Goal: Book appointment/travel/reservation

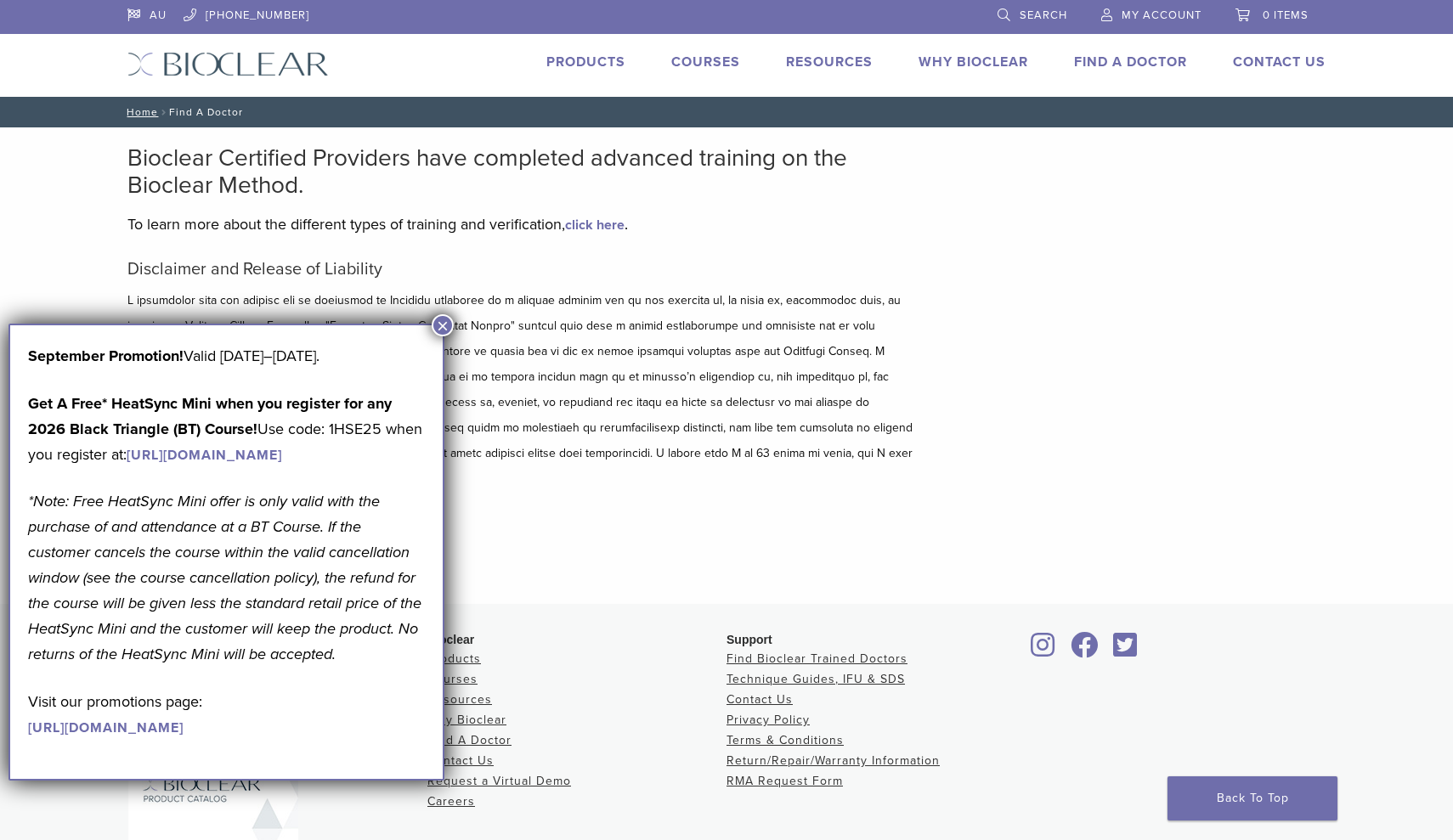
click at [436, 323] on button "×" at bounding box center [442, 324] width 22 height 22
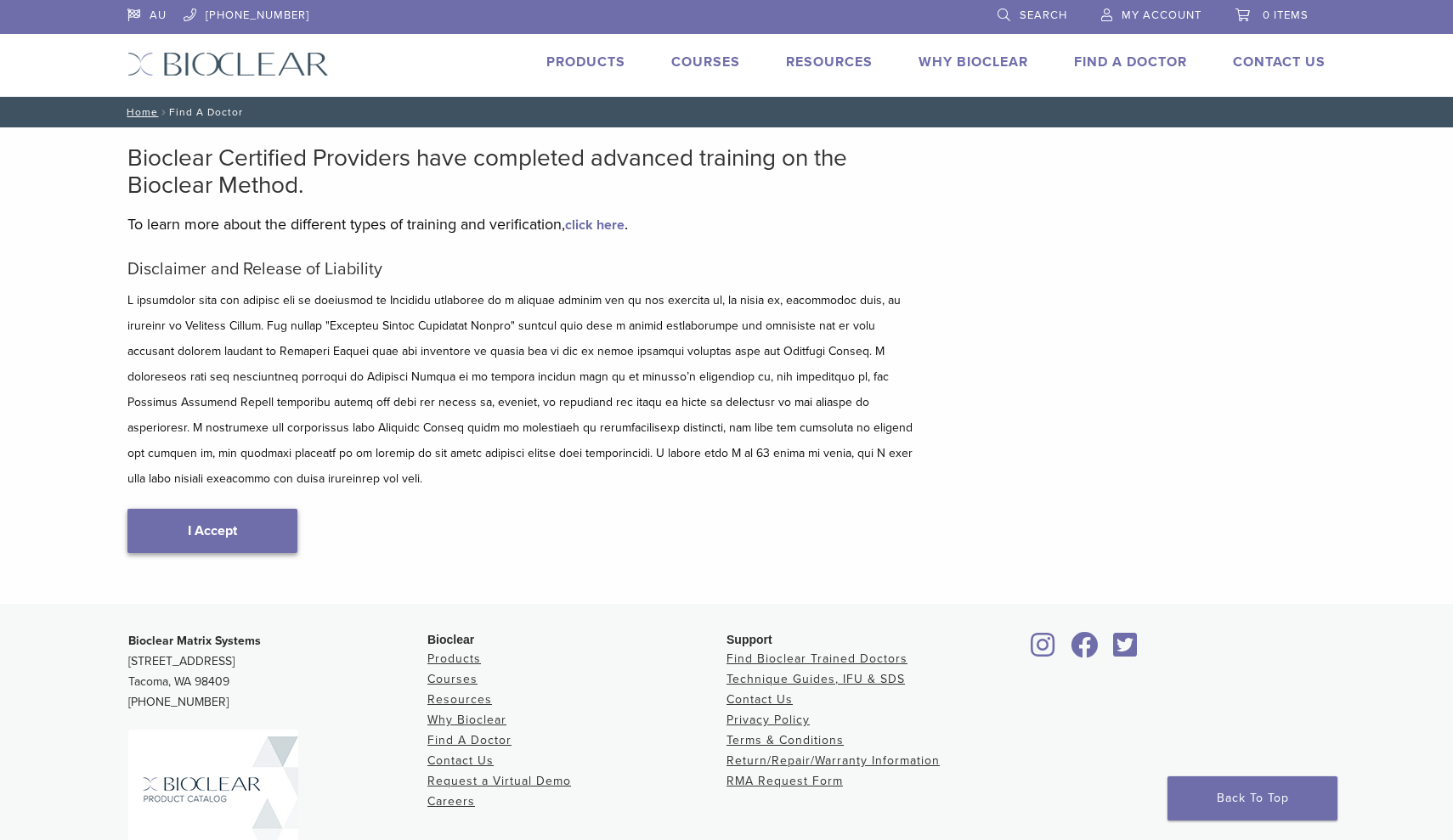
click at [265, 509] on link "I Accept" at bounding box center [212, 530] width 170 height 44
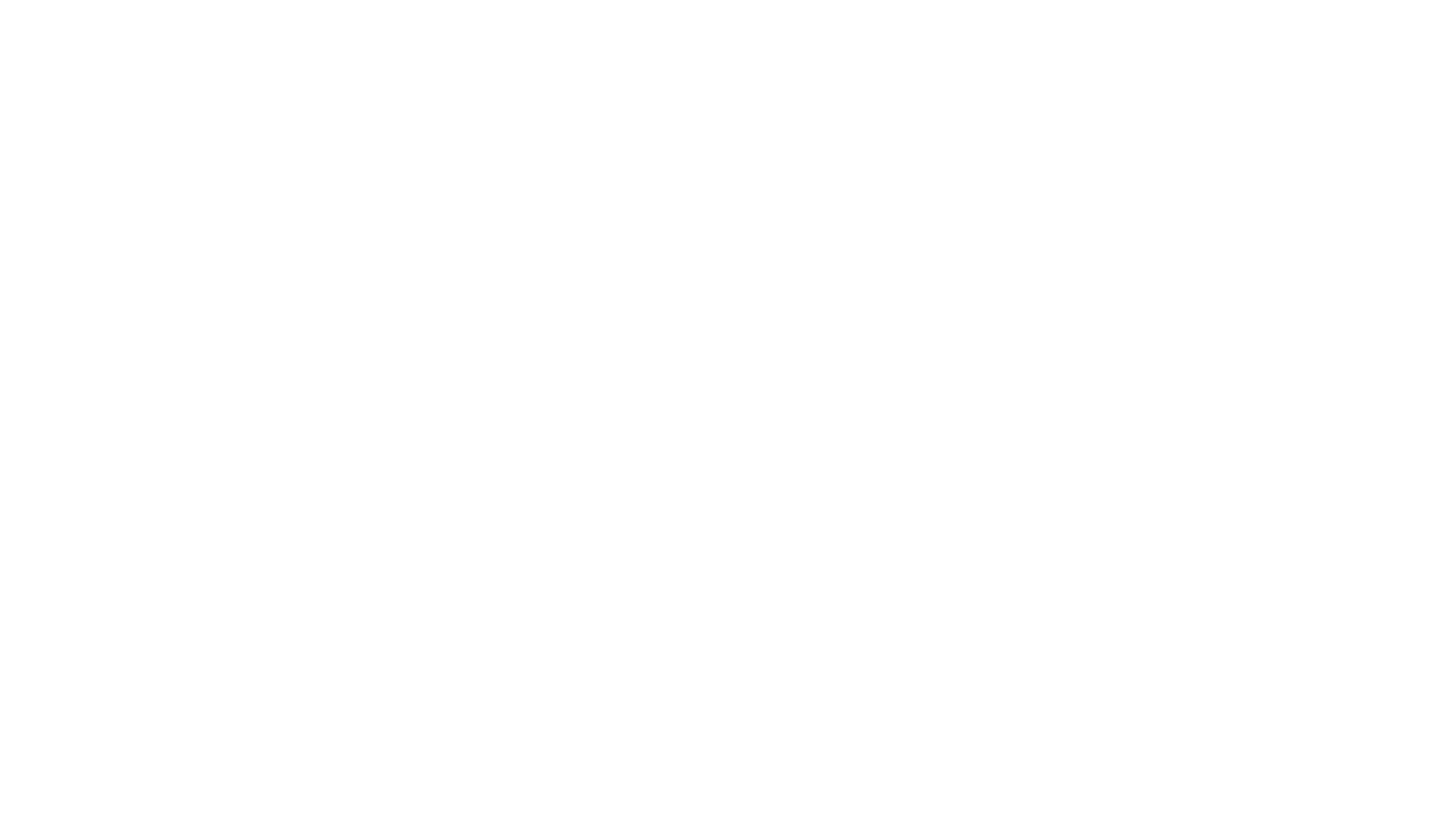
scroll to position [774, 0]
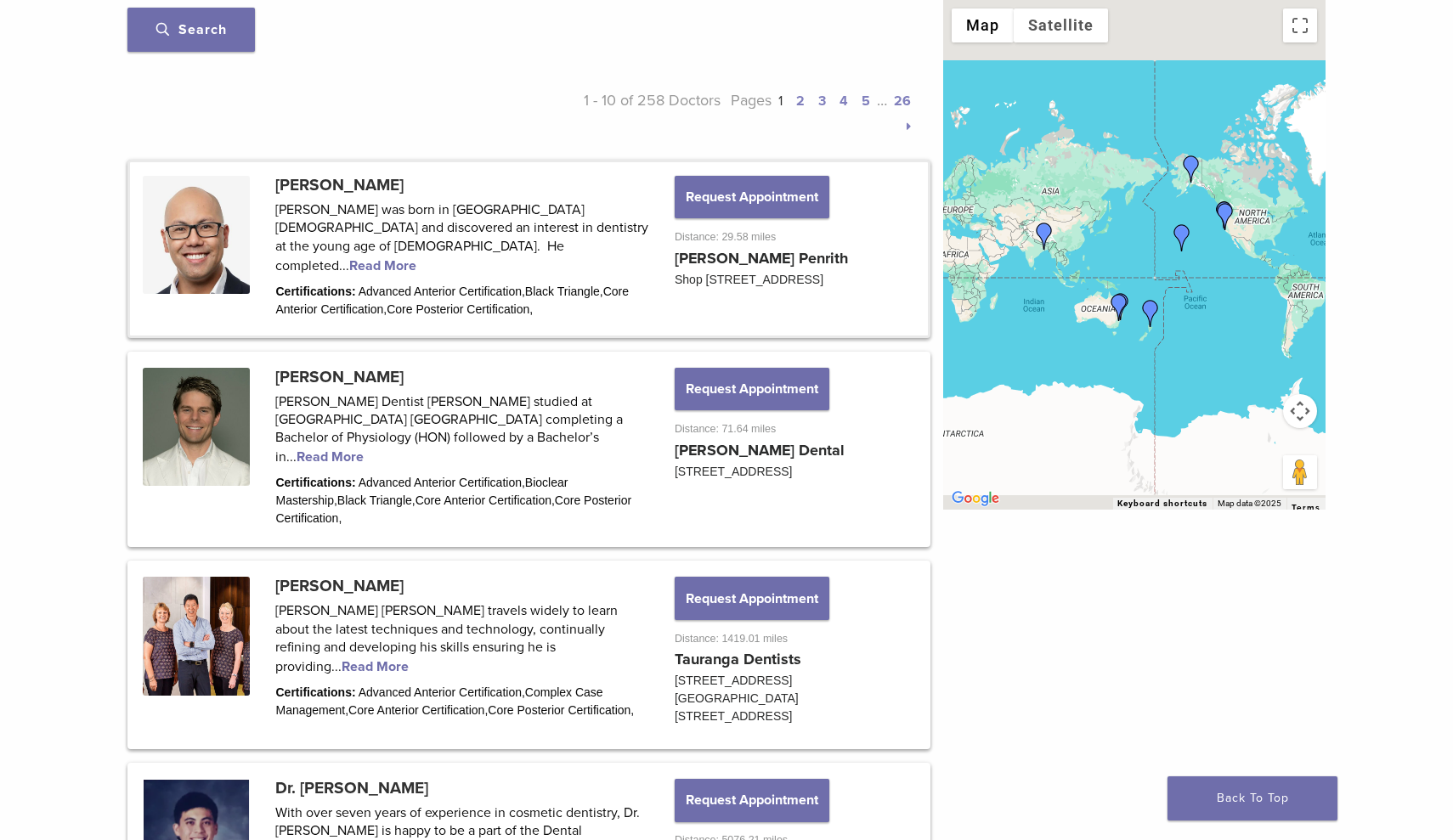
click at [390, 243] on link at bounding box center [528, 249] width 798 height 173
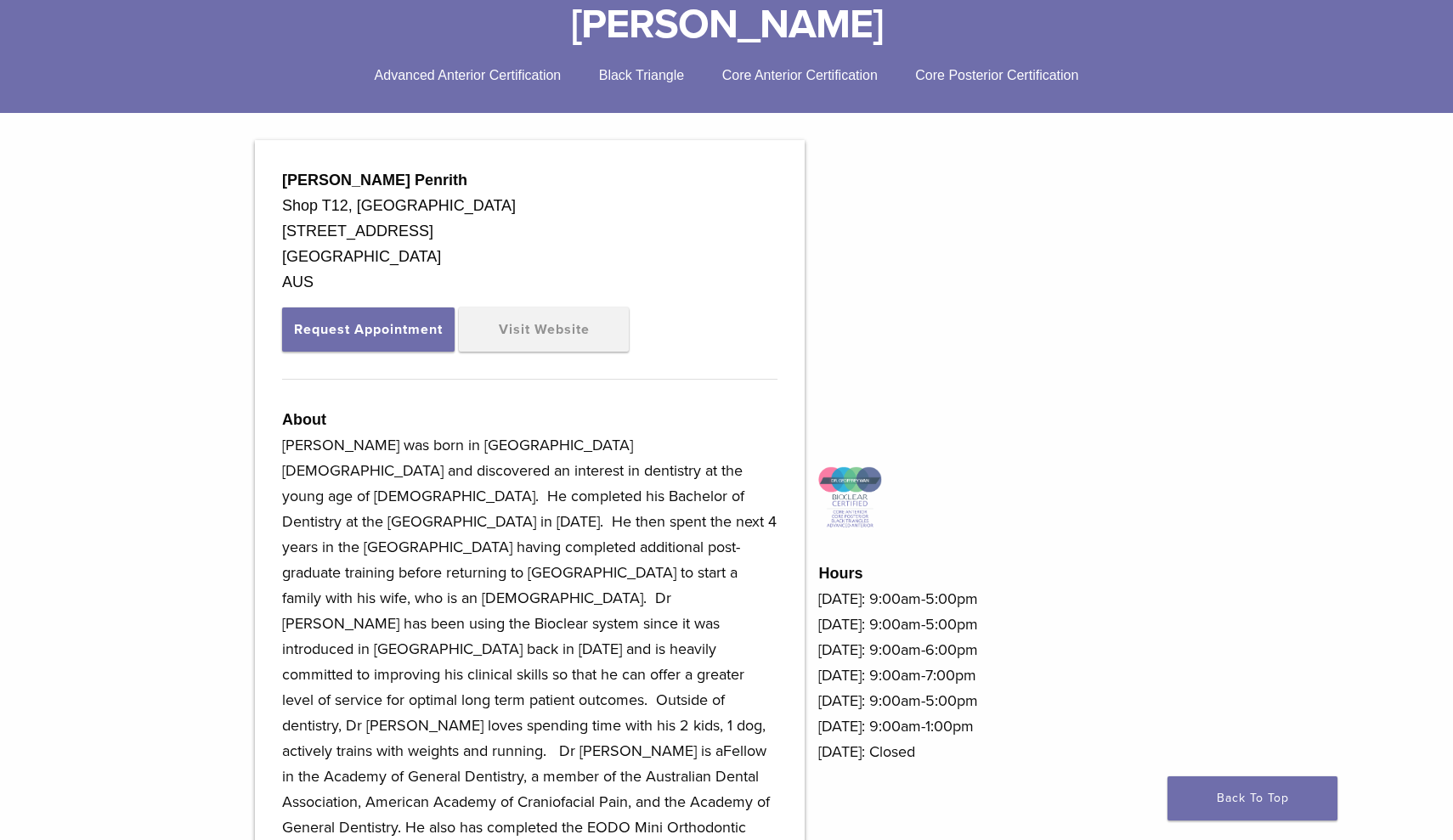
scroll to position [418, 0]
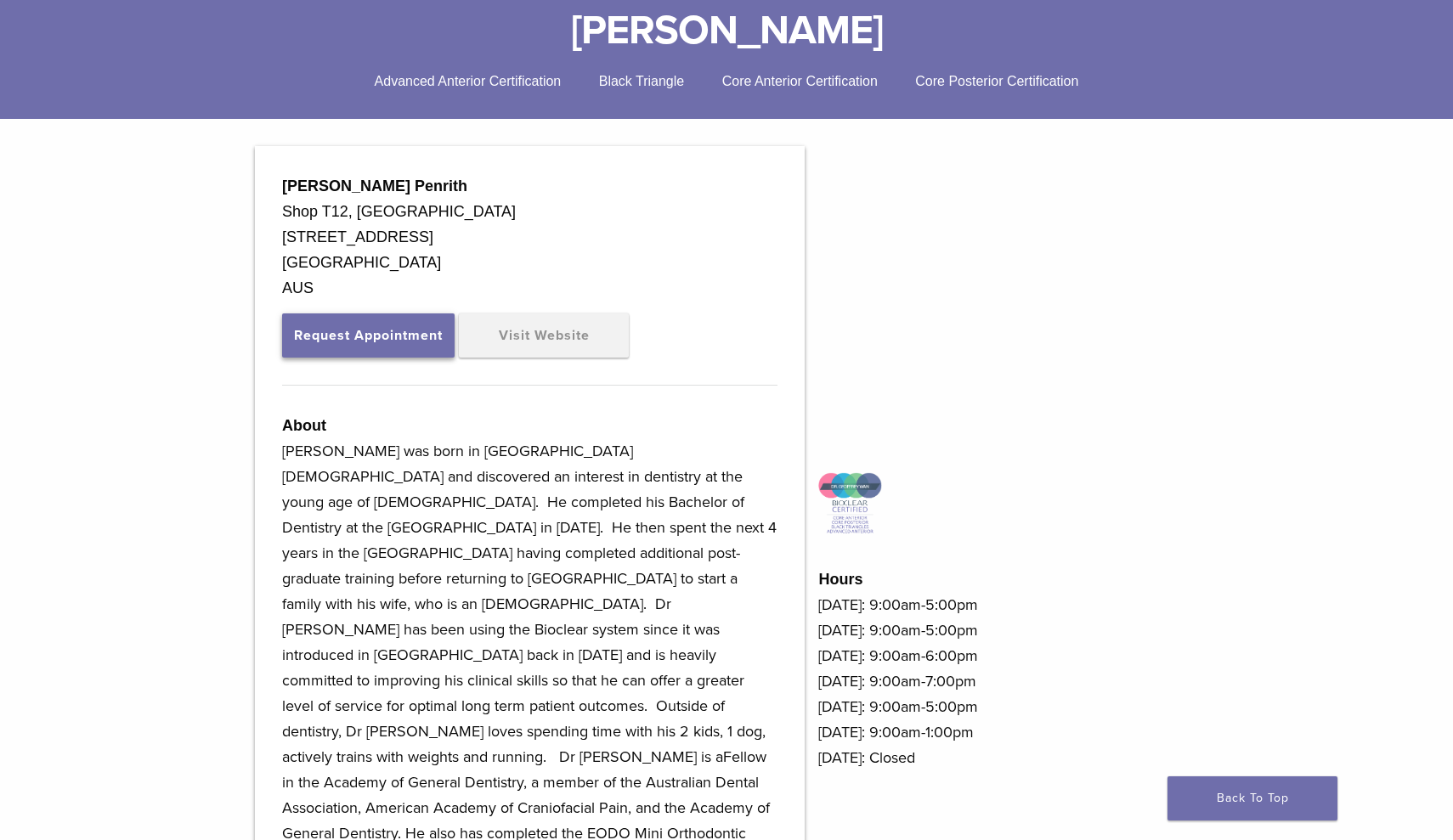
click at [378, 332] on button "Request Appointment" at bounding box center [368, 335] width 172 height 44
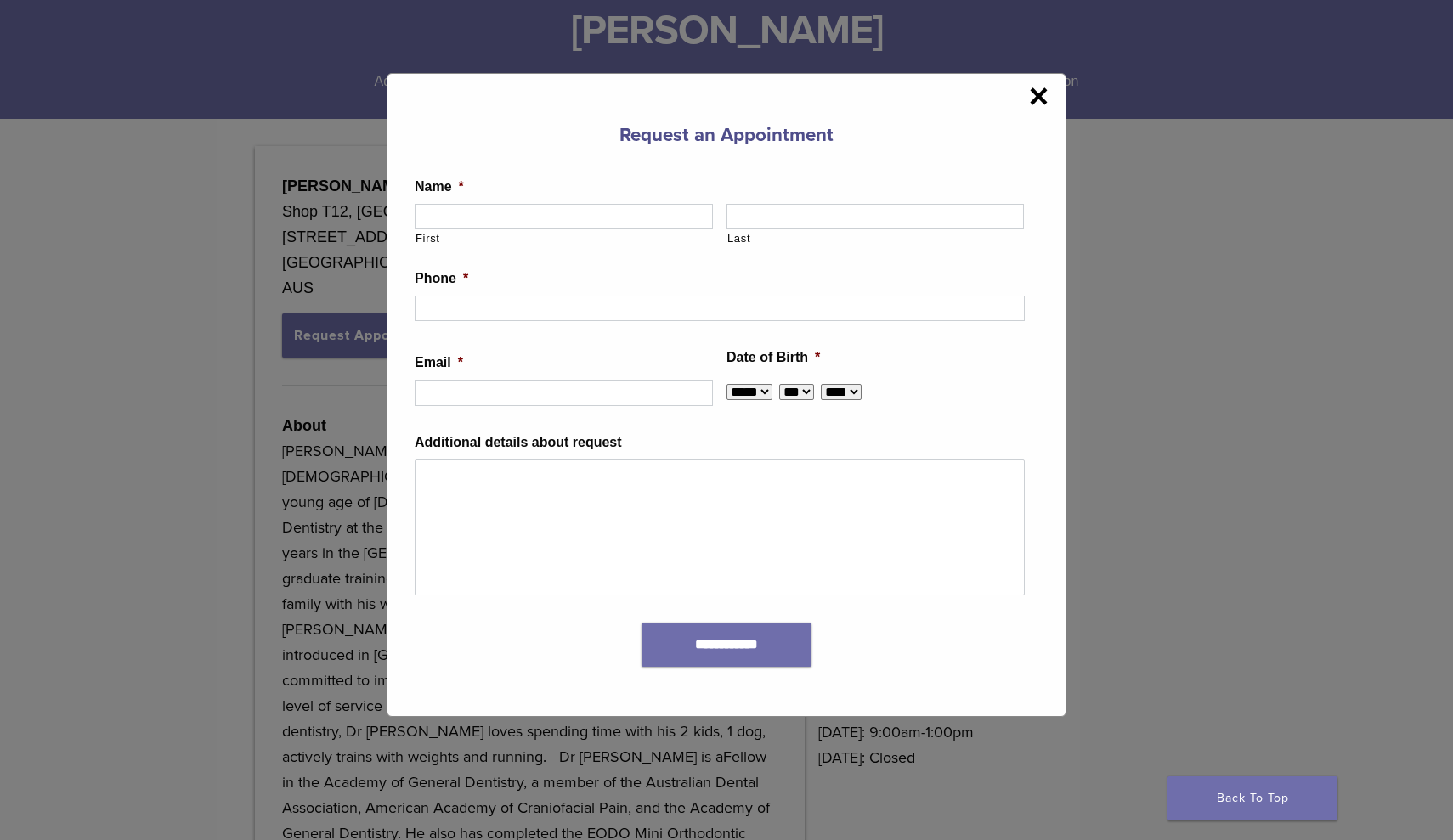
click at [1036, 107] on span "×" at bounding box center [1039, 96] width 19 height 34
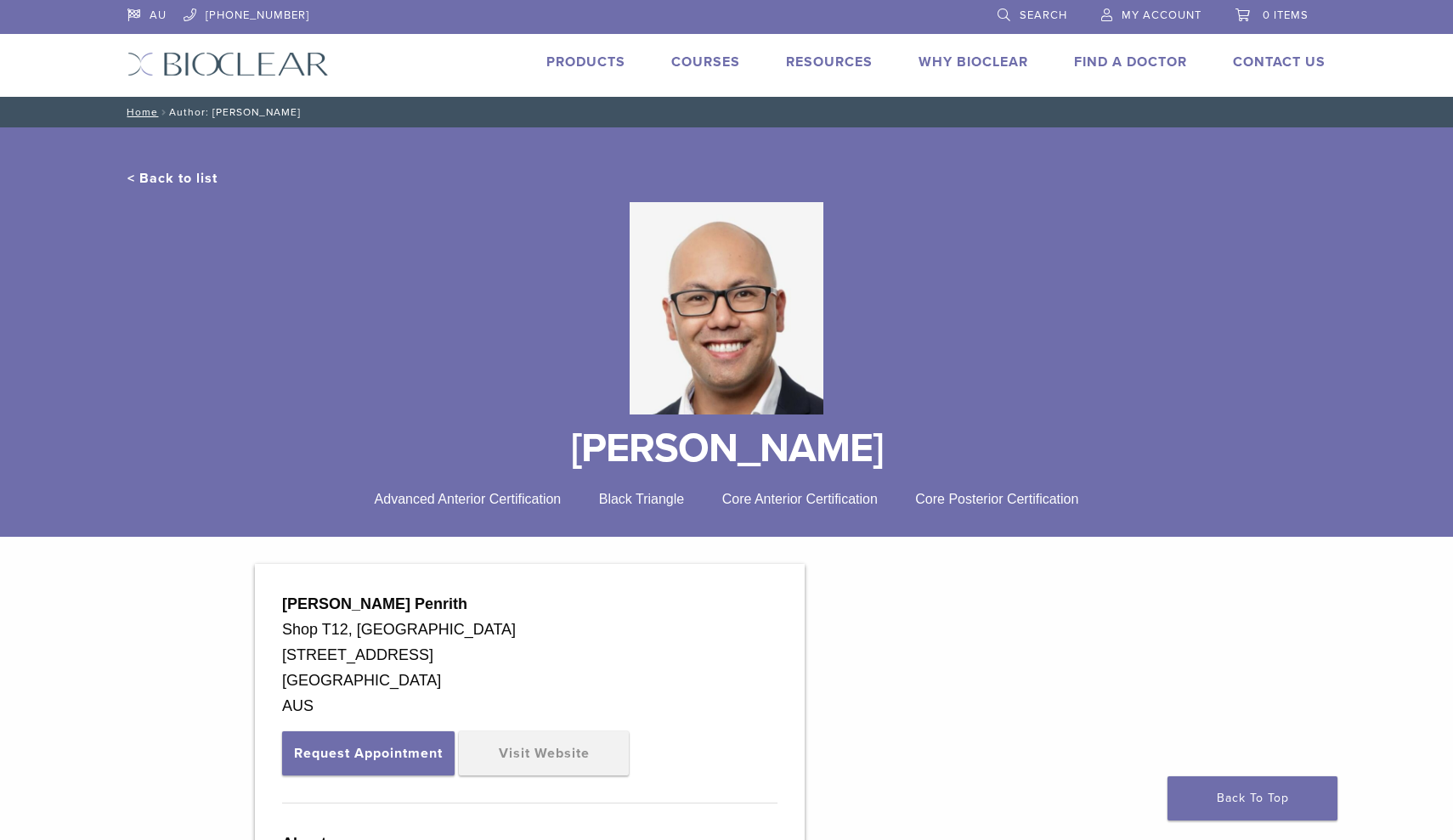
scroll to position [0, 0]
click at [179, 179] on link "< Back to list" at bounding box center [173, 178] width 90 height 17
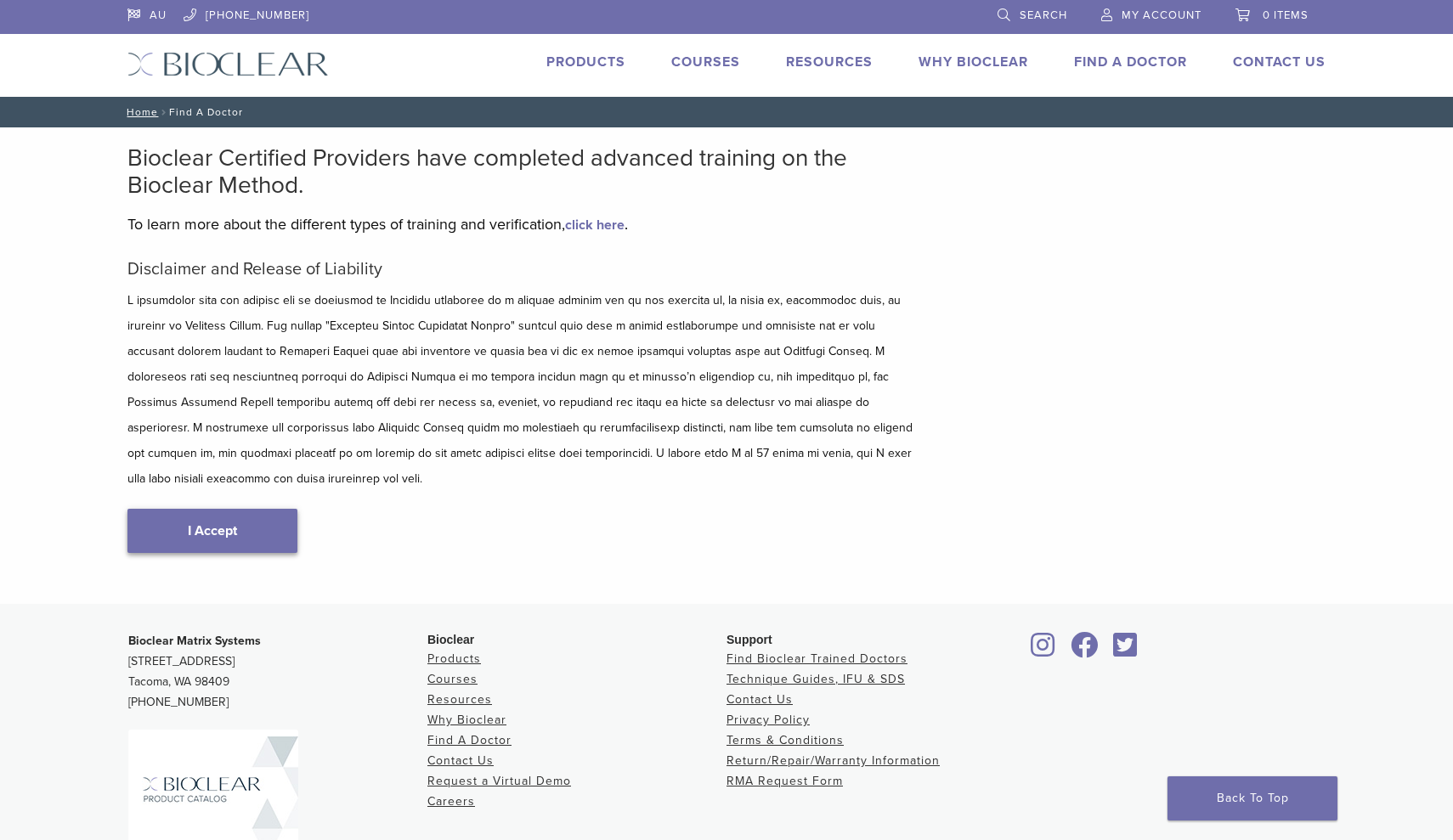
click at [238, 516] on link "I Accept" at bounding box center [212, 530] width 170 height 44
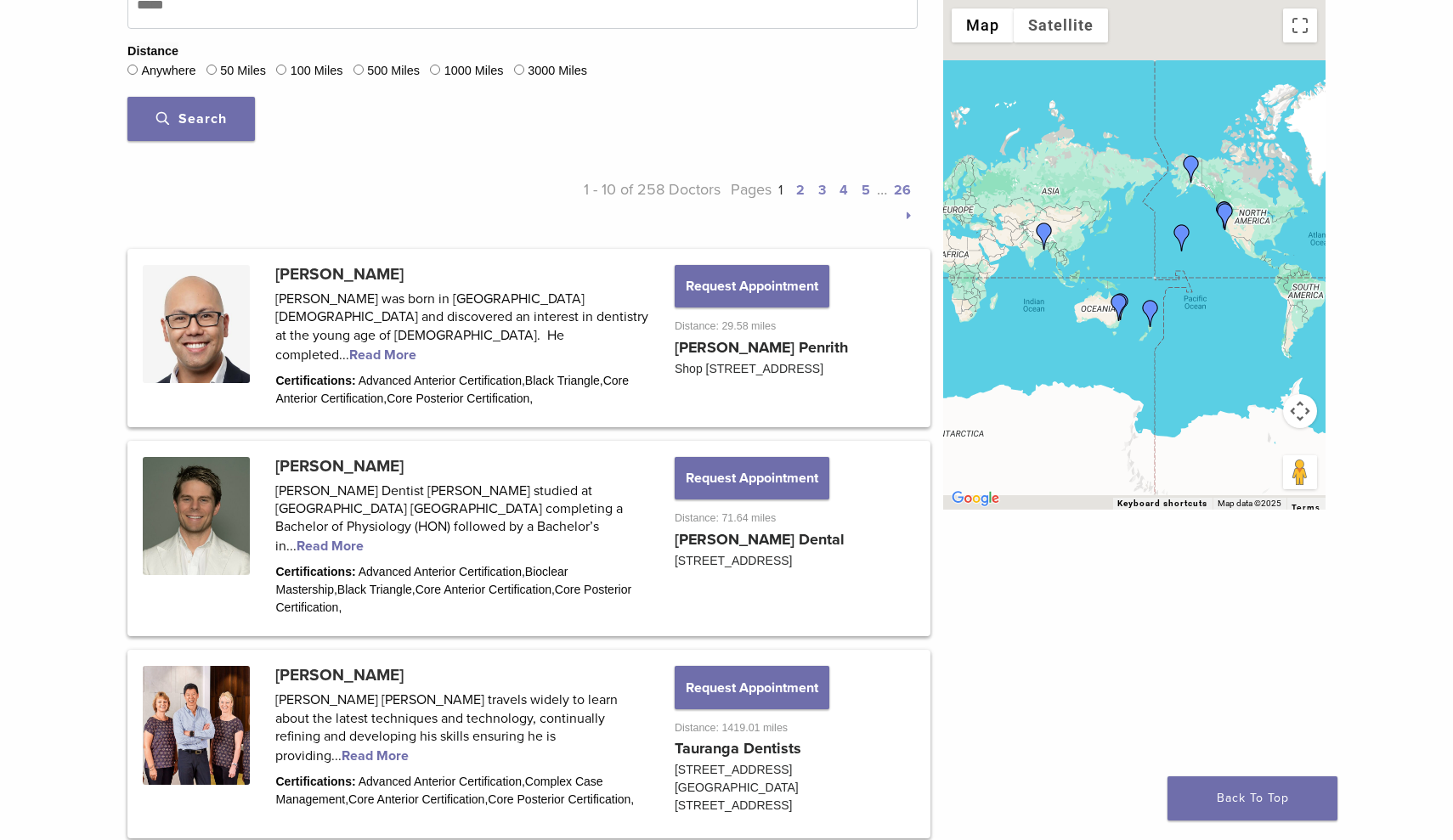
scroll to position [708, 0]
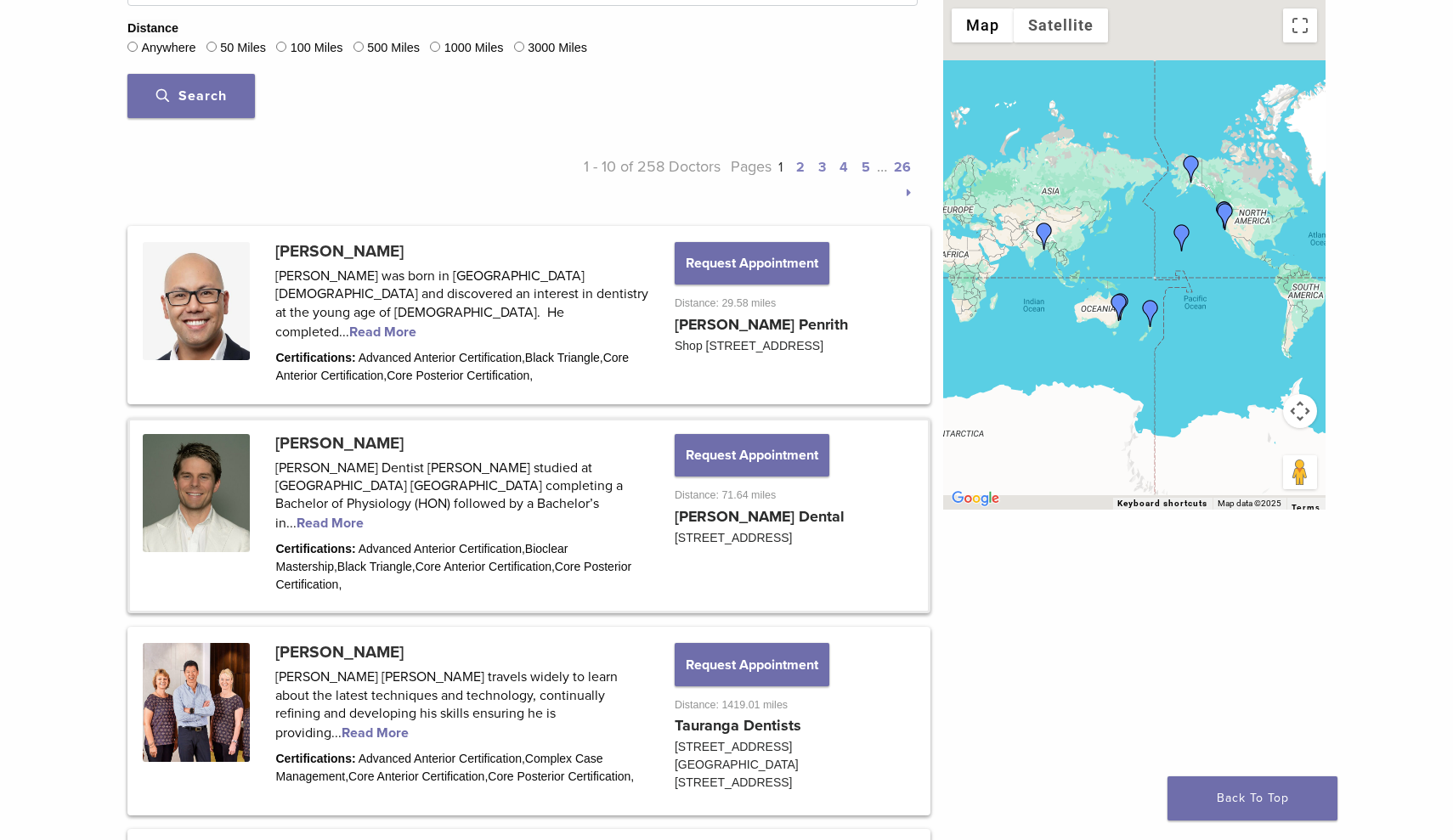
click at [464, 497] on link at bounding box center [528, 517] width 798 height 191
click at [481, 492] on link at bounding box center [528, 517] width 798 height 191
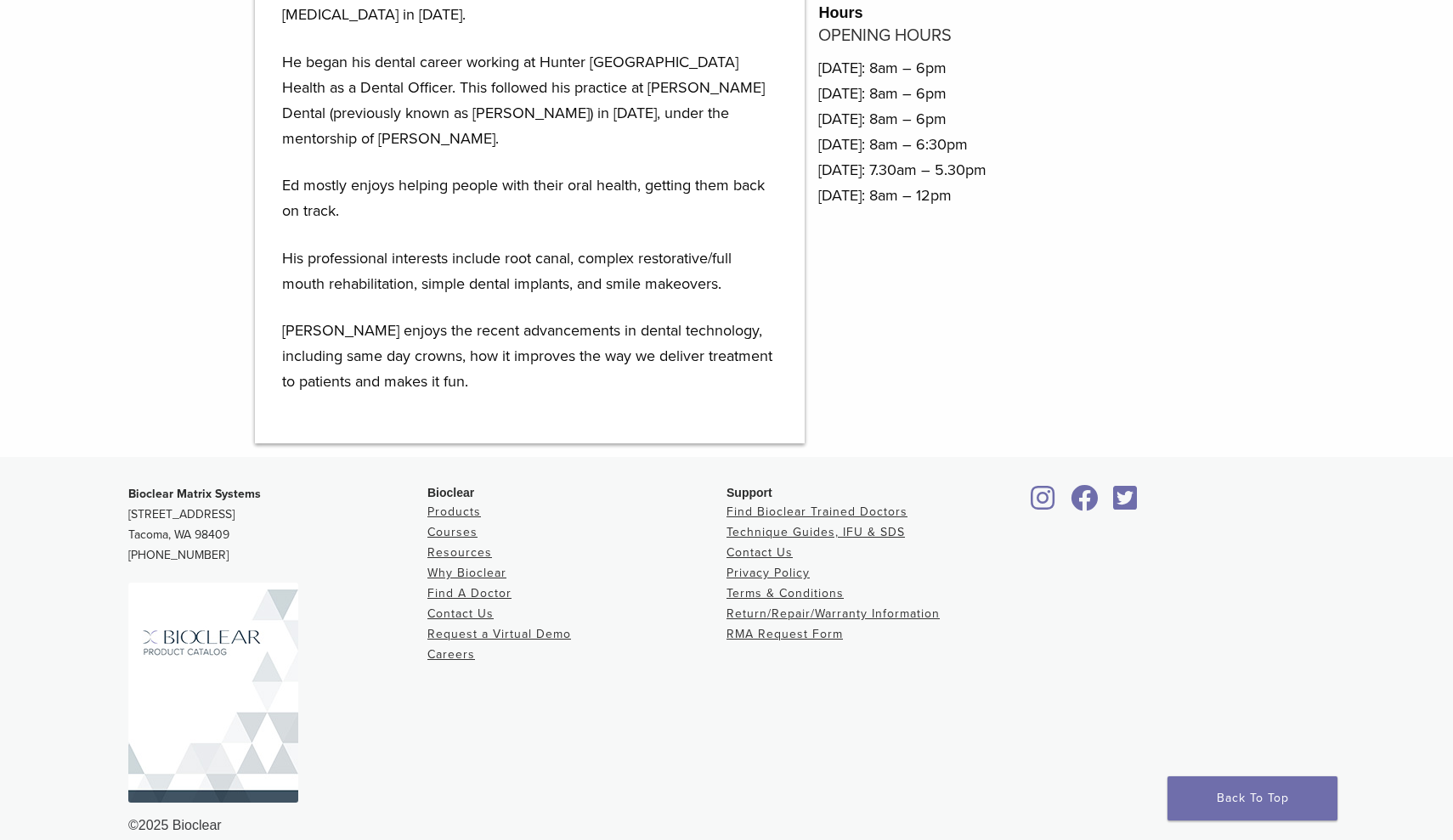
scroll to position [962, 0]
